Goal: Find specific page/section: Find specific page/section

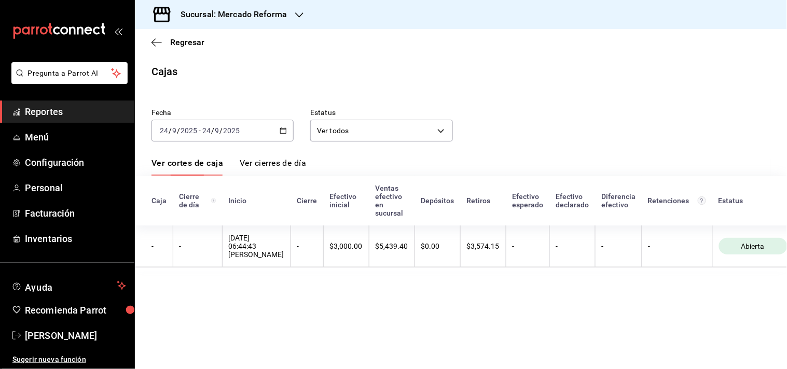
click at [59, 111] on span "Reportes" at bounding box center [75, 112] width 101 height 14
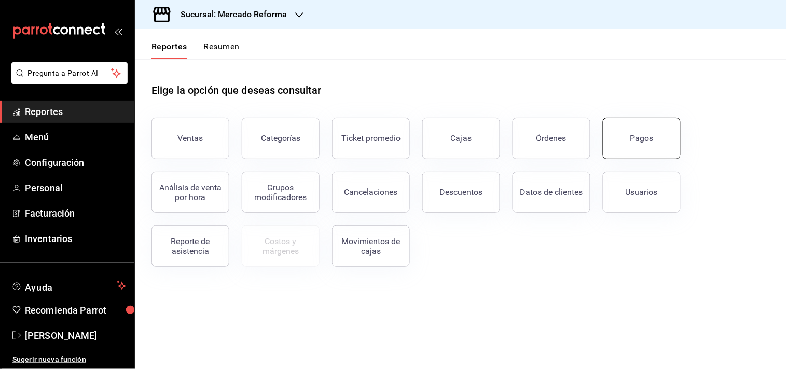
click at [611, 135] on button "Pagos" at bounding box center [642, 139] width 78 height 42
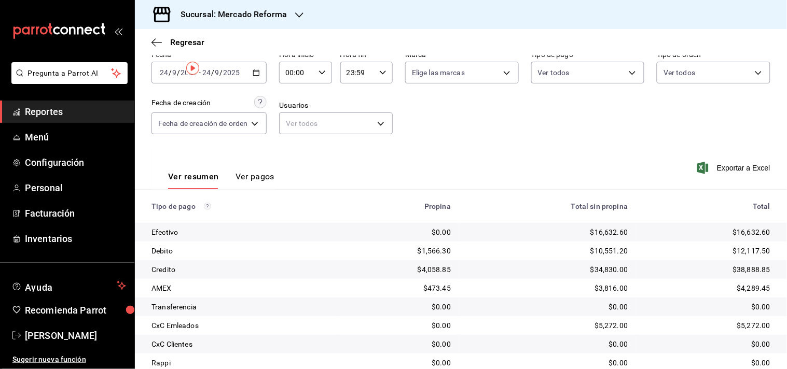
scroll to position [107, 0]
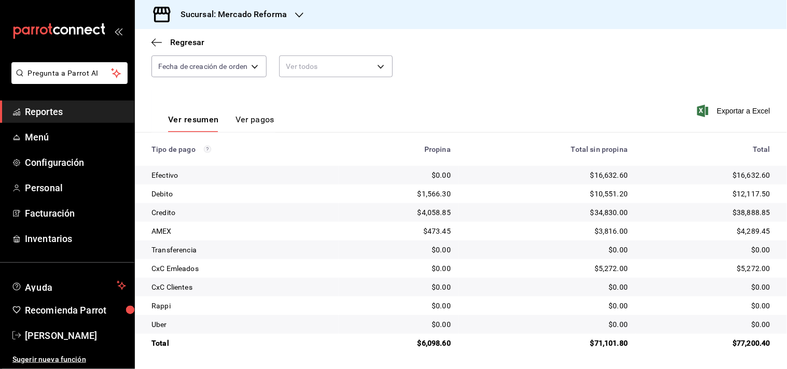
click at [242, 120] on button "Ver pagos" at bounding box center [255, 124] width 39 height 18
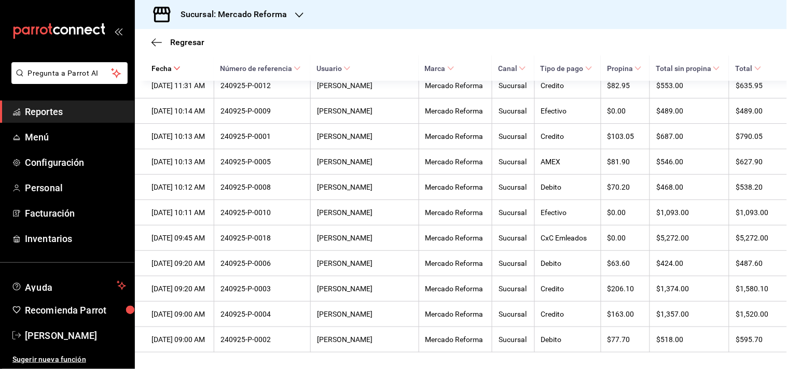
scroll to position [2211, 0]
click at [37, 109] on span "Reportes" at bounding box center [75, 112] width 101 height 14
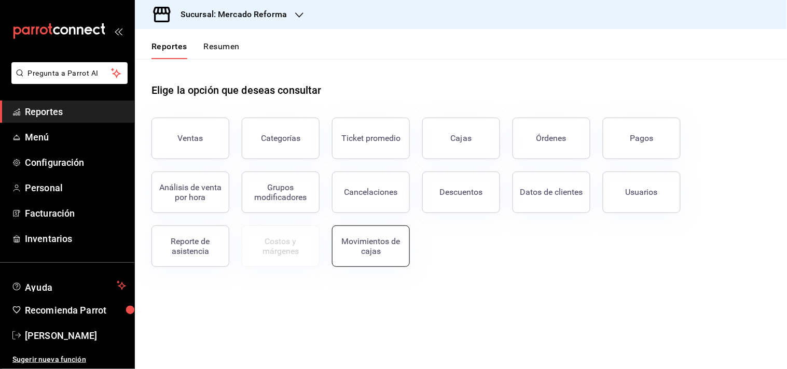
click at [386, 251] on div "Movimientos de cajas" at bounding box center [371, 247] width 64 height 20
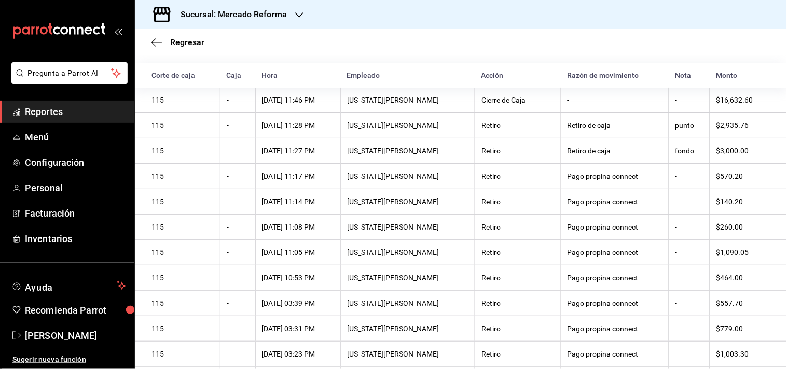
scroll to position [76, 0]
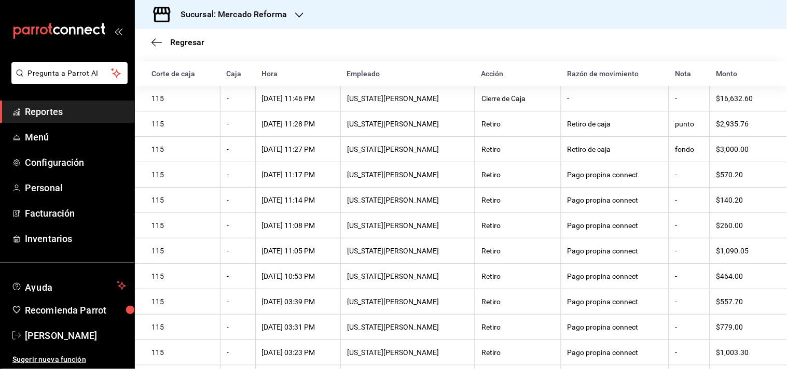
click at [45, 107] on span "Reportes" at bounding box center [75, 112] width 101 height 14
